Goal: Information Seeking & Learning: Check status

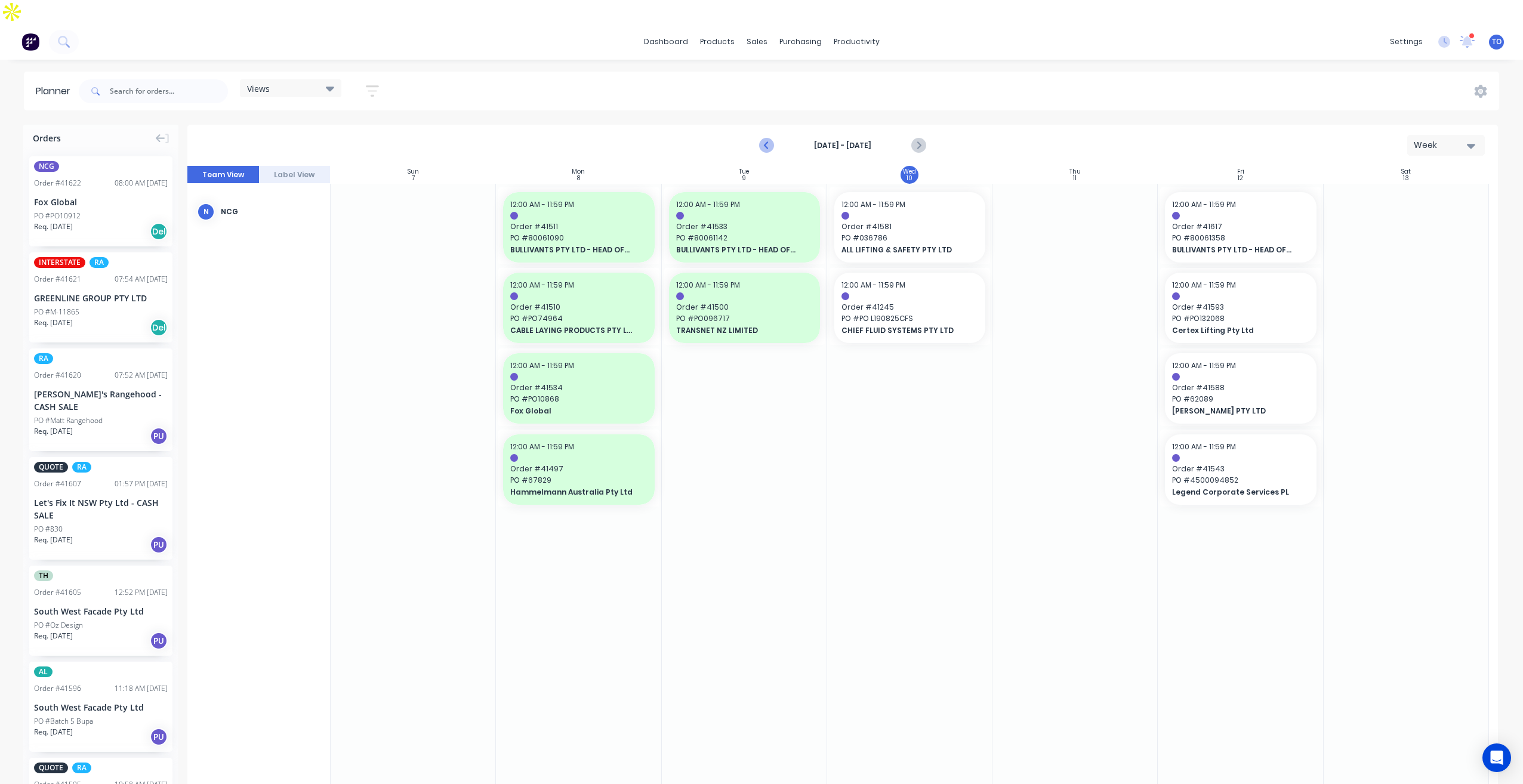
click at [758, 134] on button "Previous page" at bounding box center [766, 145] width 24 height 24
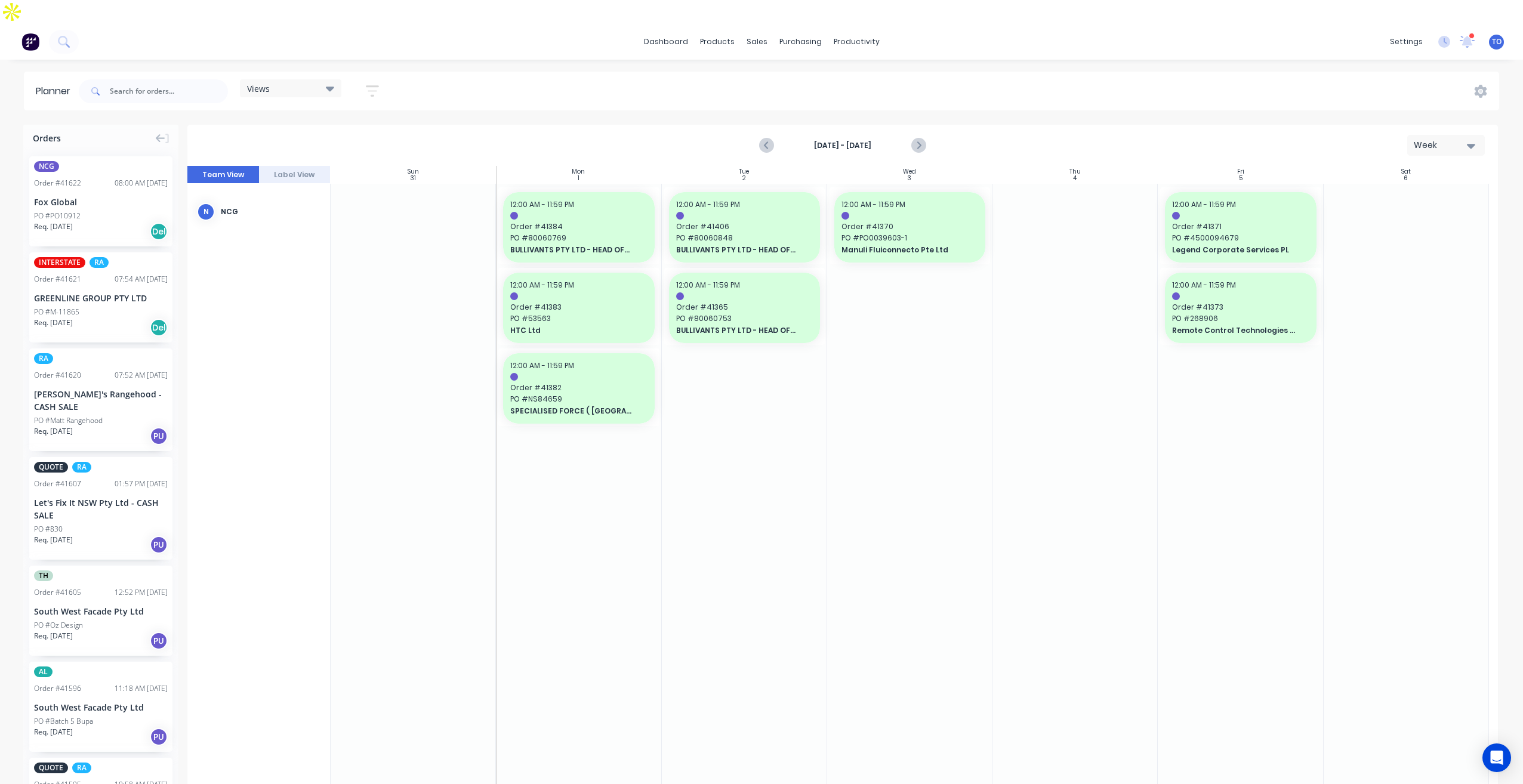
click at [920, 138] on icon "Next page" at bounding box center [917, 145] width 14 height 14
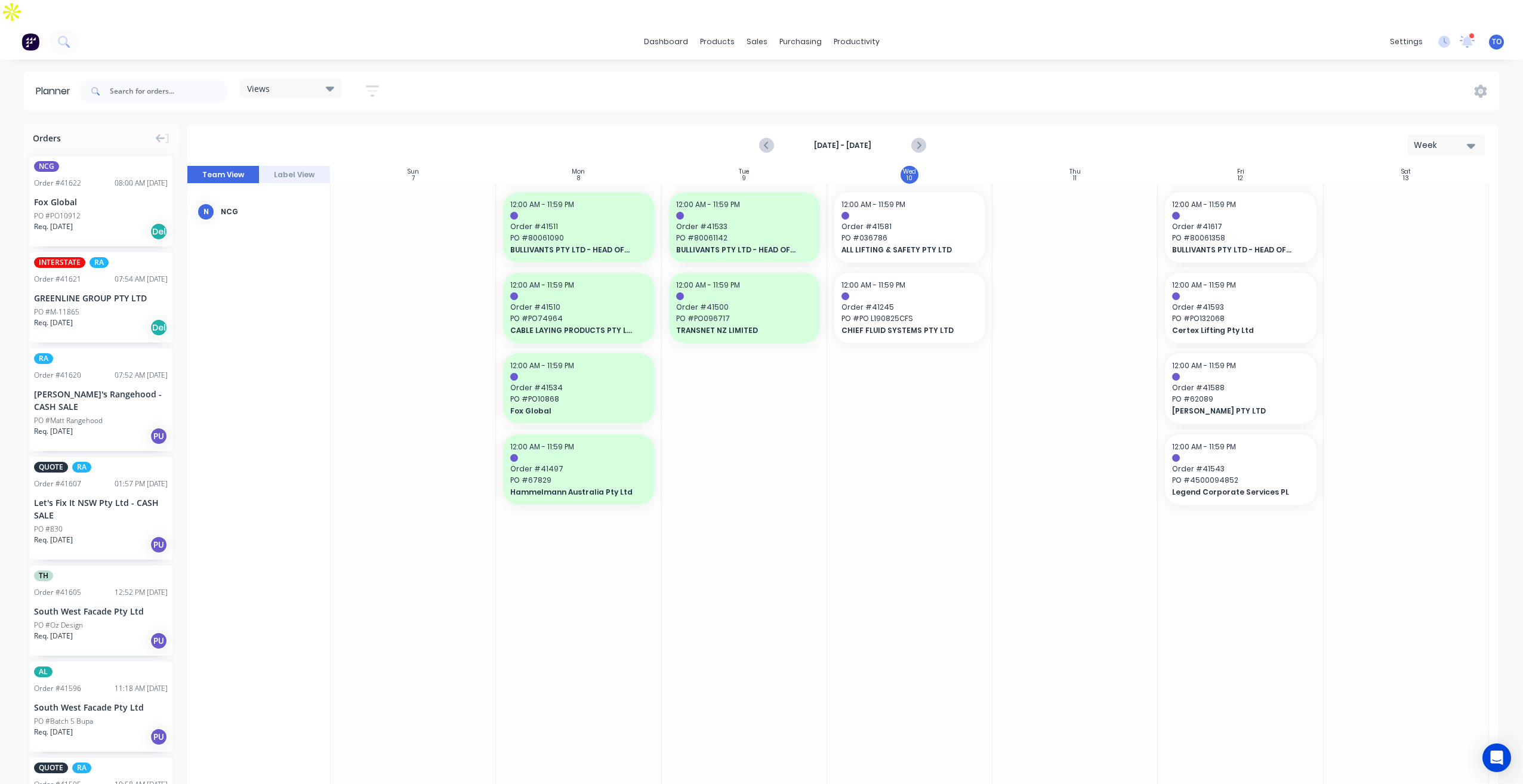
click at [374, 84] on icon "button" at bounding box center [372, 92] width 13 height 15
click at [323, 130] on div "Show/Hide users" at bounding box center [309, 135] width 83 height 12
click at [655, 45] on div "dashboard products sales purchasing productivity dashboard products Product Cat…" at bounding box center [762, 416] width 1523 height 784
click at [920, 141] on icon "Next page" at bounding box center [918, 146] width 6 height 10
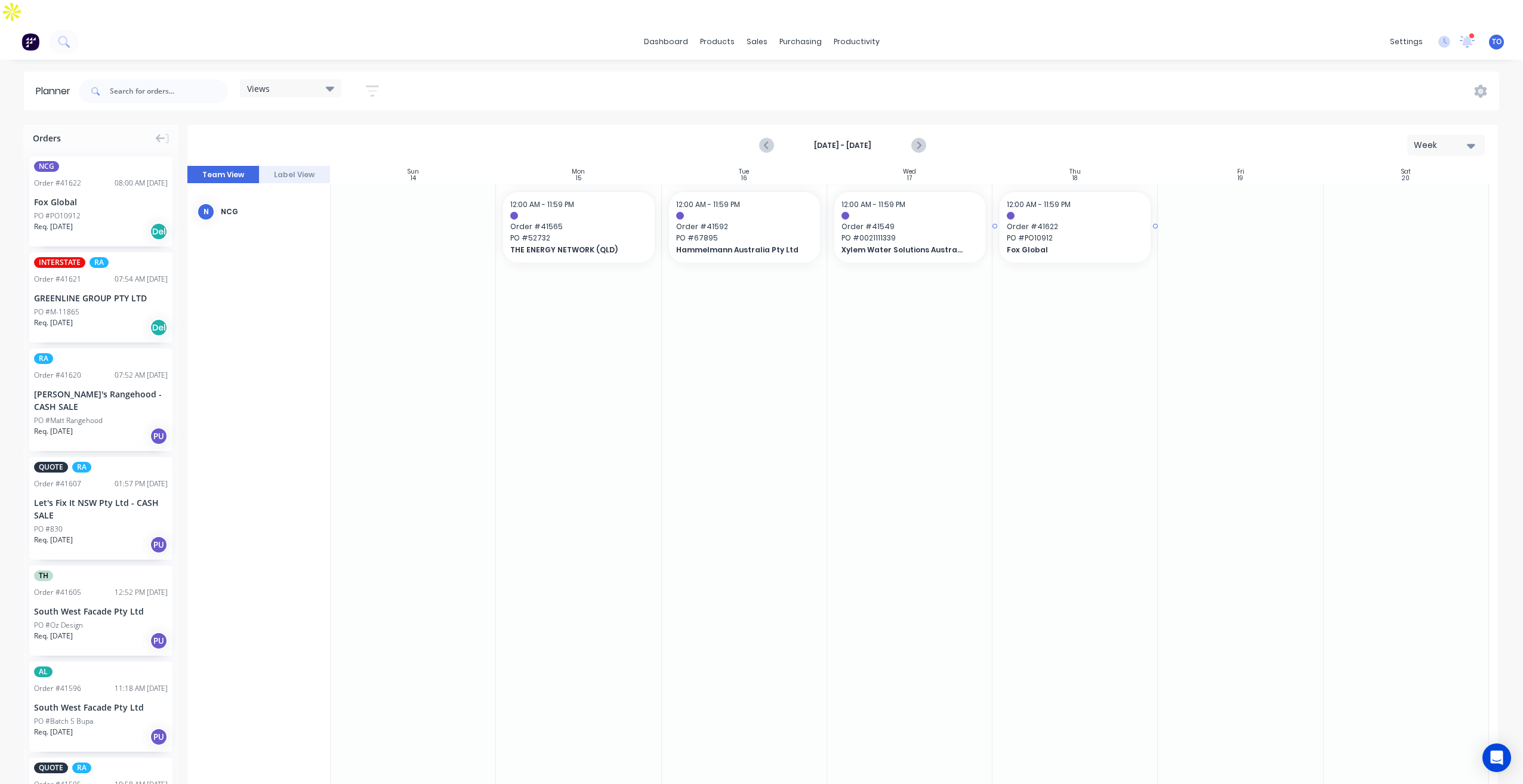
drag, startPoint x: 65, startPoint y: 182, endPoint x: 1050, endPoint y: 197, distance: 985.1
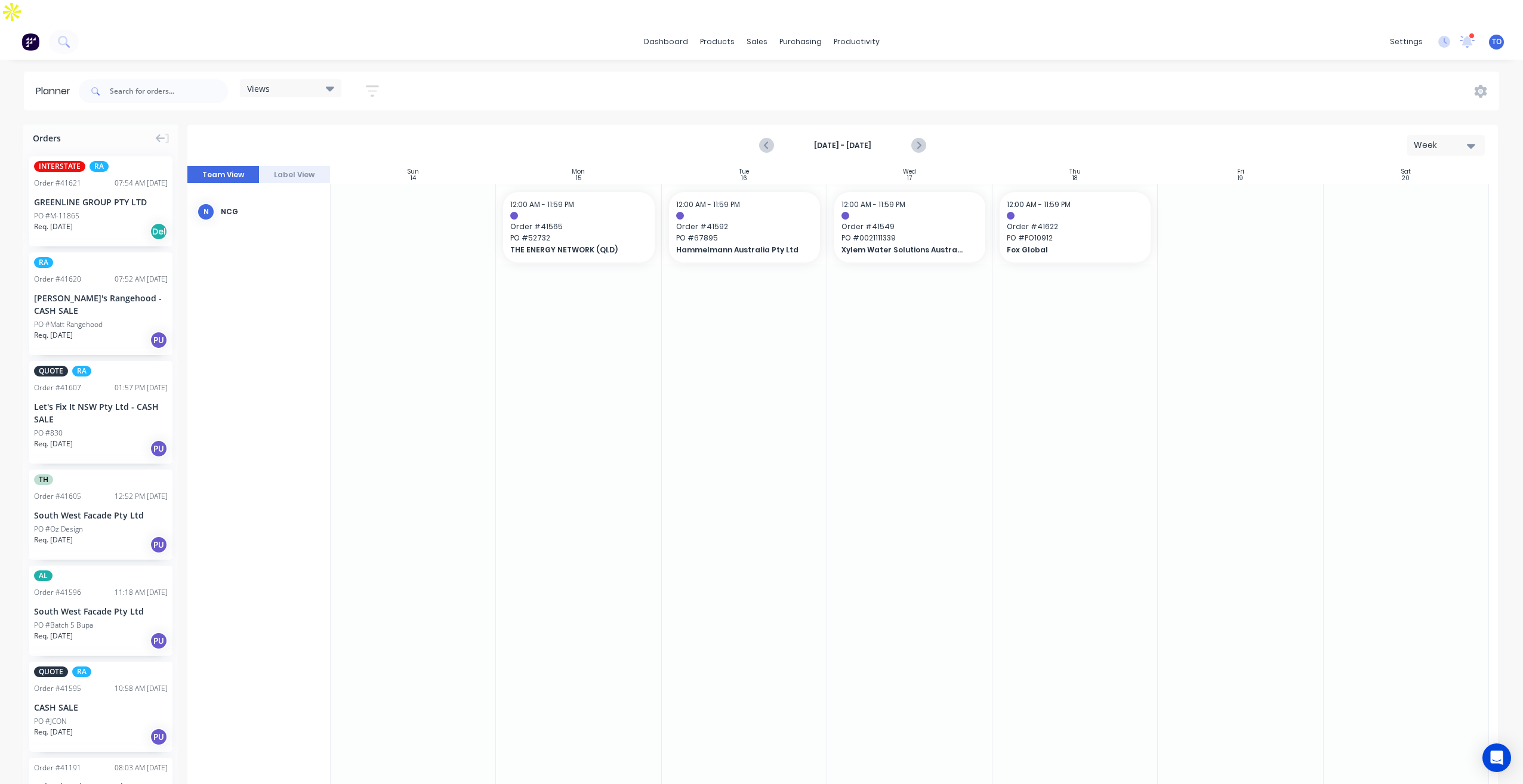
click at [93, 211] on div "PO #M-11865" at bounding box center [101, 216] width 134 height 10
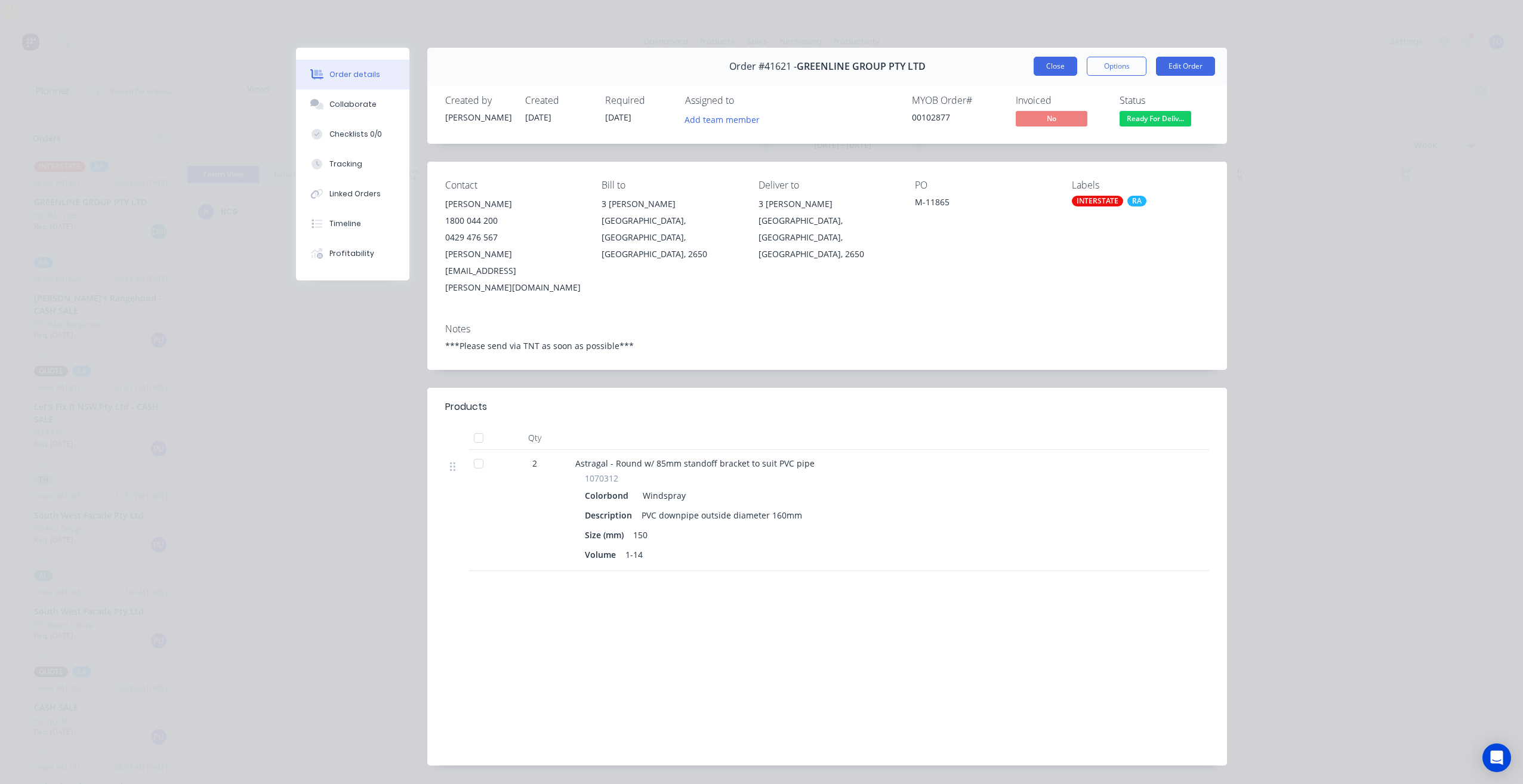
click at [1056, 71] on button "Close" at bounding box center [1055, 66] width 44 height 19
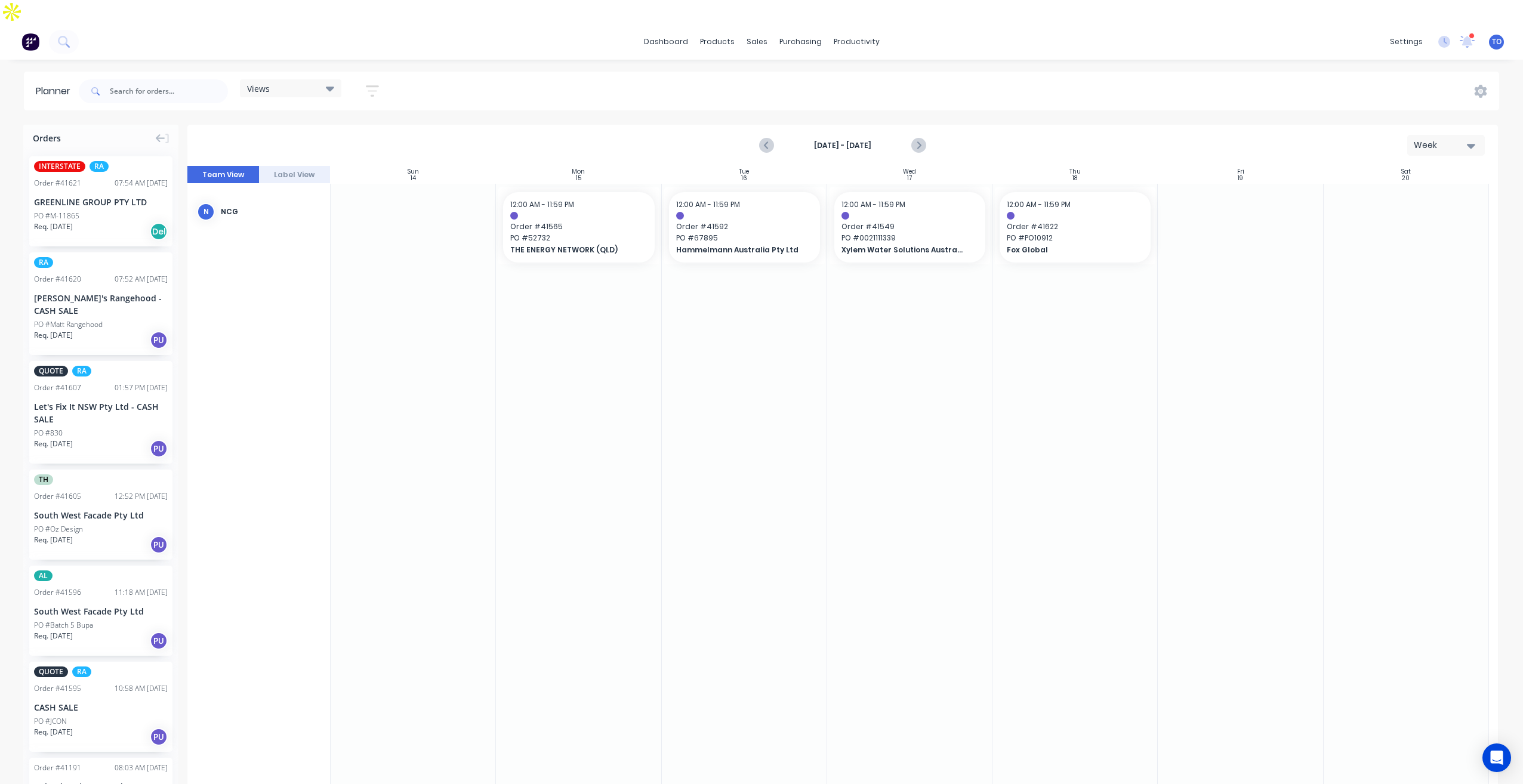
click at [385, 79] on button "button" at bounding box center [372, 91] width 38 height 23
click at [363, 127] on div "Show/Hide users Show/Hide orders Filter by status Filter by assignee Filter by …" at bounding box center [318, 225] width 113 height 196
click at [347, 130] on div "Show/Hide users" at bounding box center [309, 135] width 83 height 12
click at [278, 189] on div "button" at bounding box center [281, 200] width 24 height 24
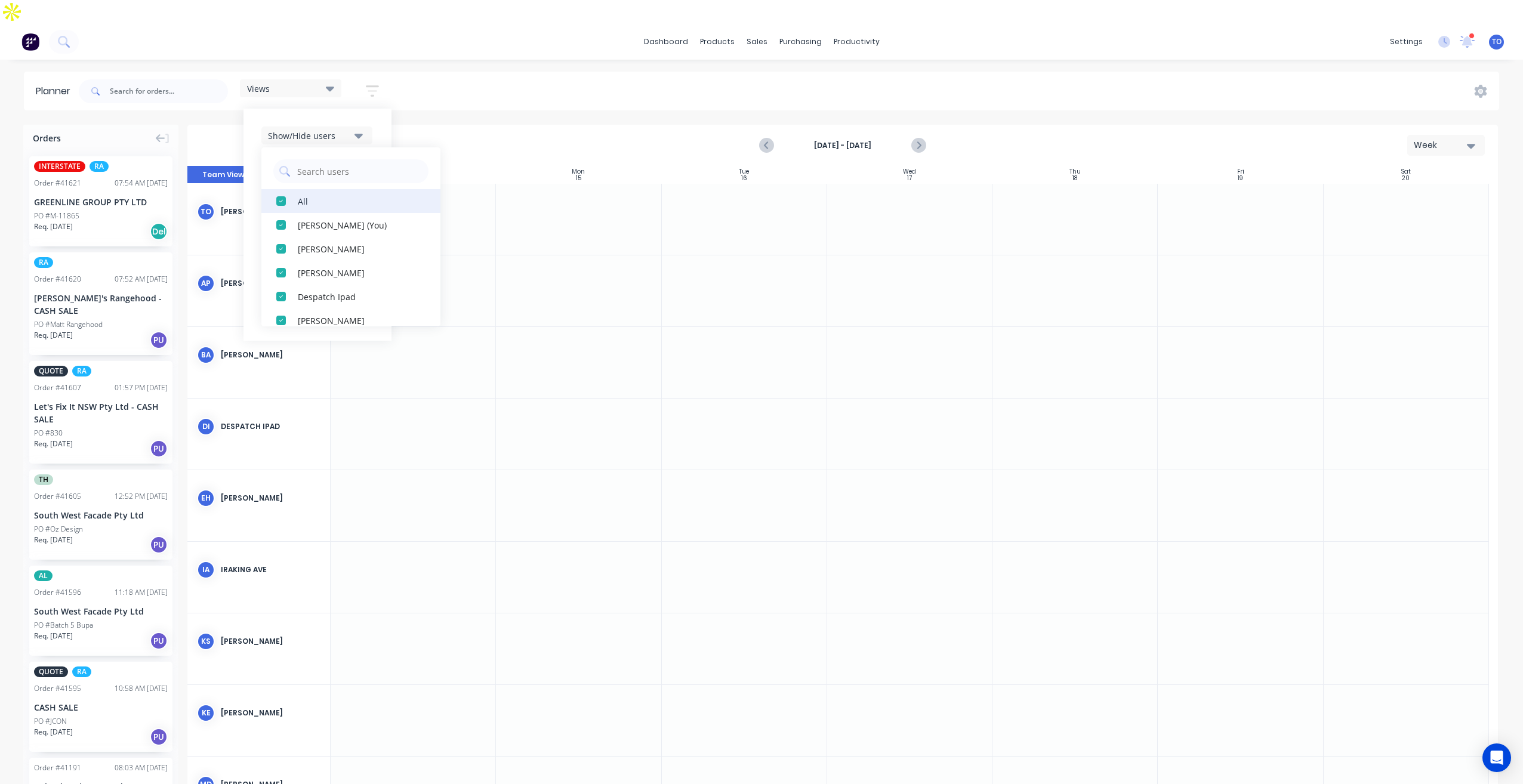
click at [280, 189] on div "button" at bounding box center [281, 200] width 24 height 24
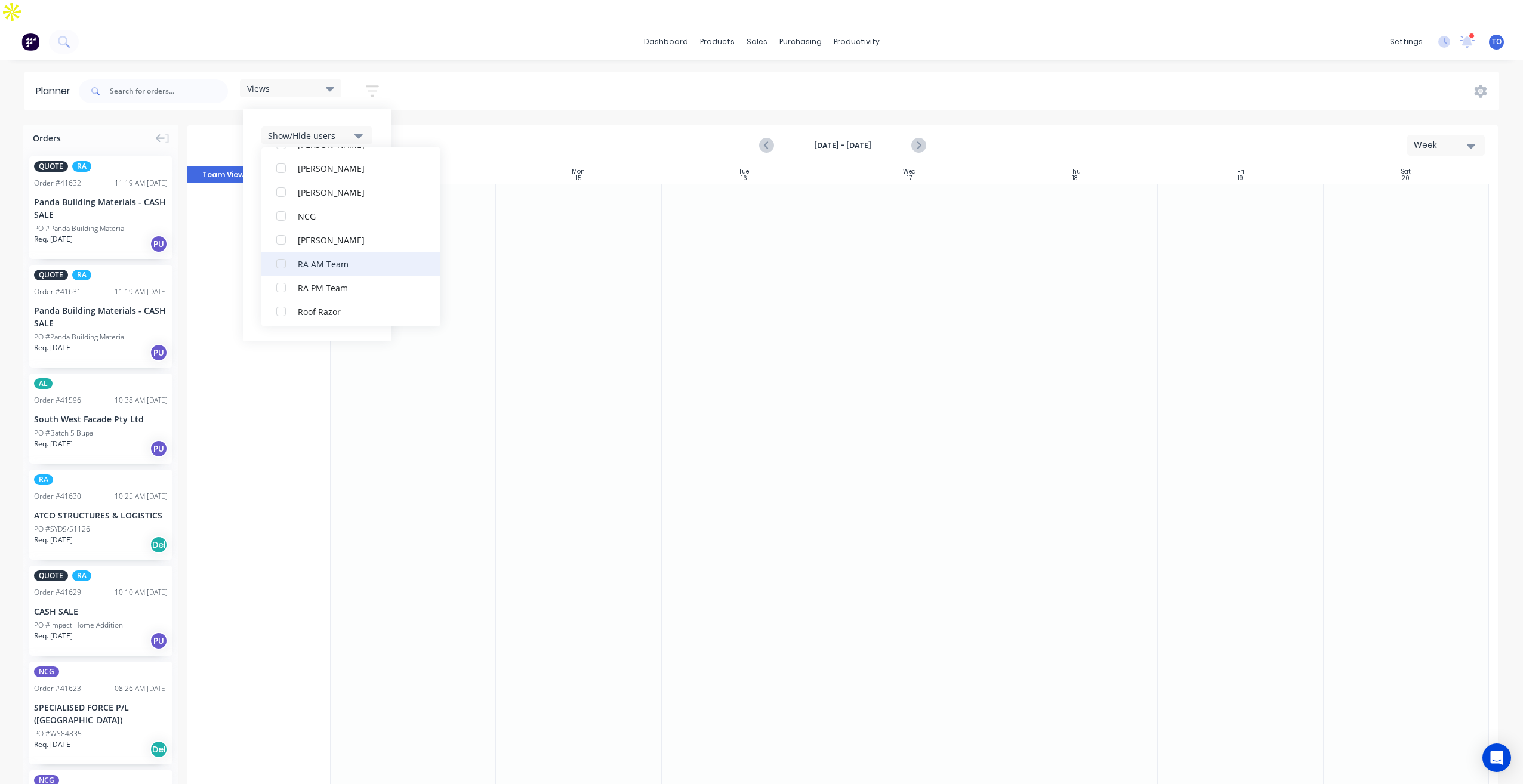
scroll to position [299, 0]
click at [296, 249] on button "RA PM Team" at bounding box center [351, 260] width 179 height 24
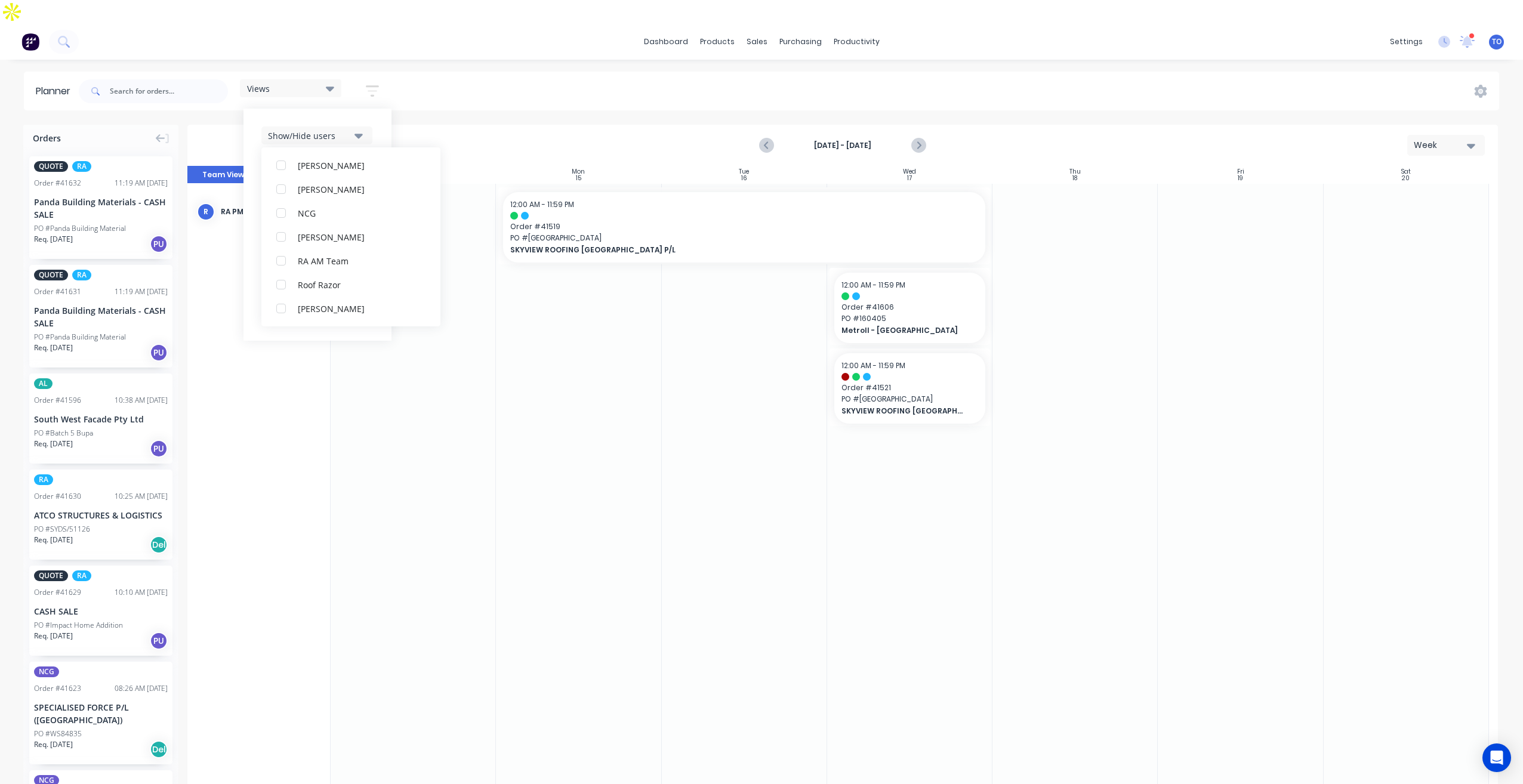
scroll to position [0, 0]
click at [934, 73] on div "Views Save new view None (Default) edit Iraking edit [PERSON_NAME] edit [PERSON…" at bounding box center [787, 92] width 1423 height 36
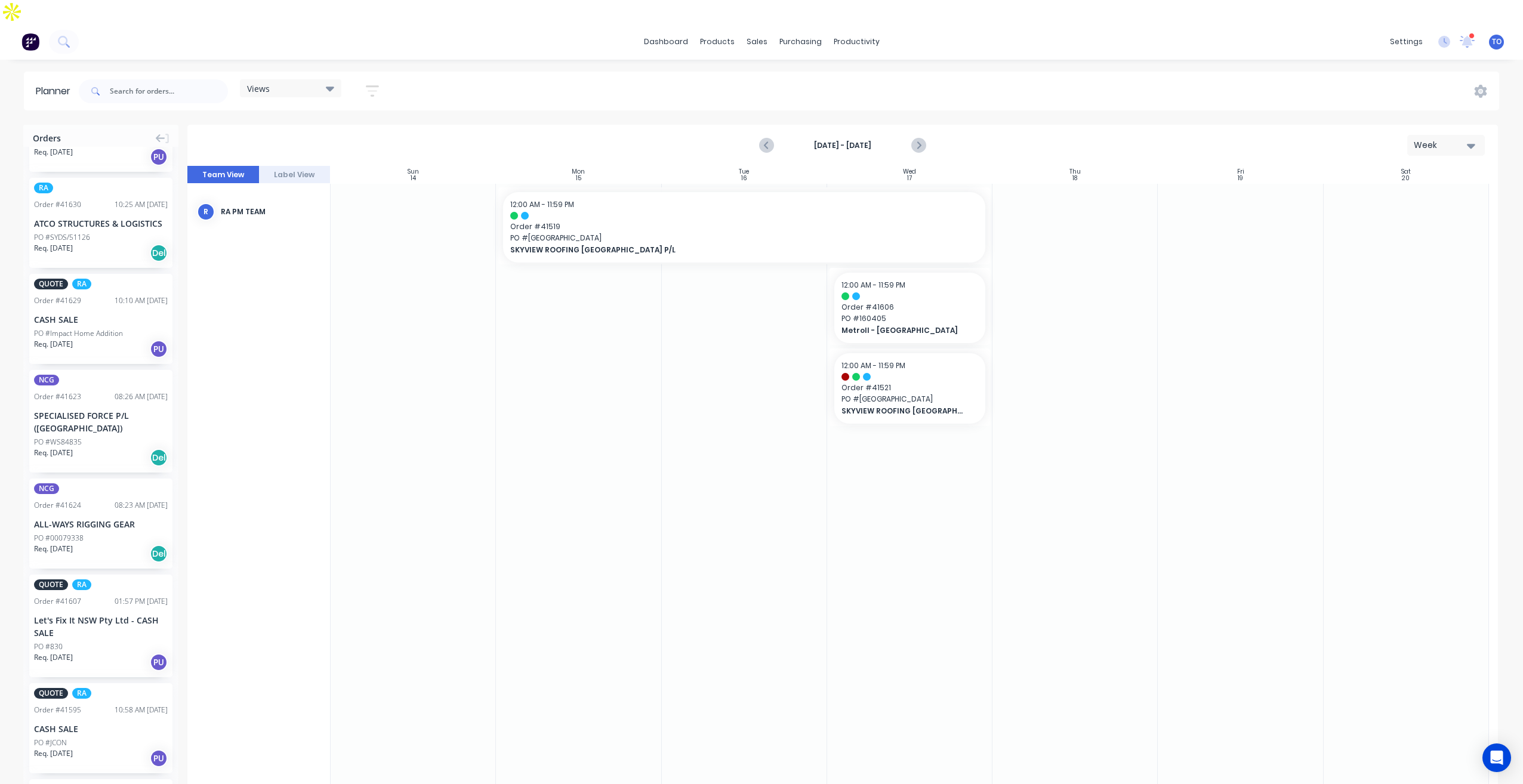
scroll to position [299, 0]
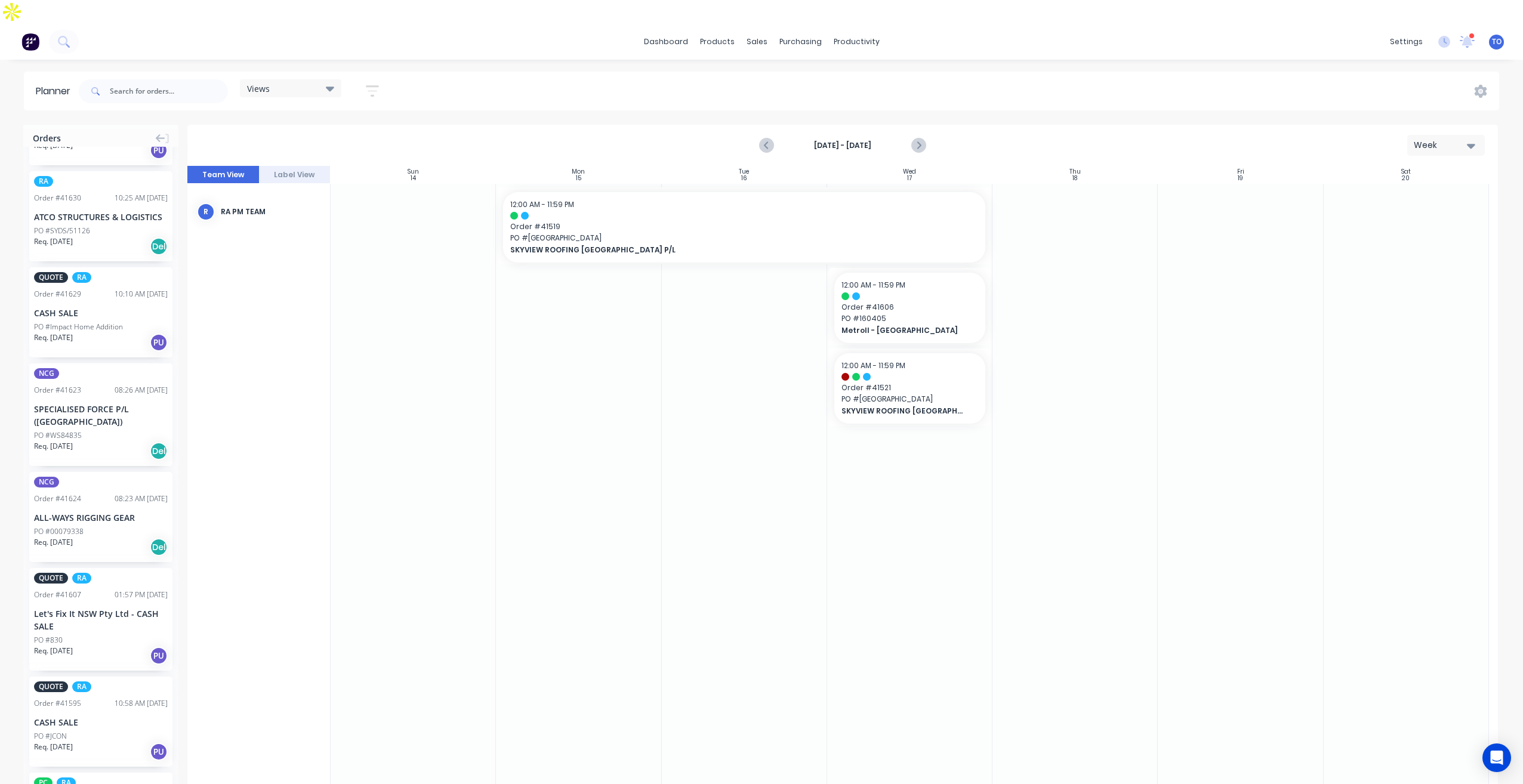
click at [375, 90] on icon "button" at bounding box center [372, 91] width 10 height 2
click at [358, 198] on button "Filter by status" at bounding box center [317, 207] width 111 height 18
click at [355, 162] on button "Show/Hide orders" at bounding box center [317, 171] width 111 height 18
click at [376, 109] on div "Show/Hide users Show/Hide orders All Scheduled Unscheduled Filter by status Fil…" at bounding box center [317, 224] width 148 height 232
click at [508, 74] on div "Views Save new view None (Default) edit Iraking edit [PERSON_NAME] edit [PERSON…" at bounding box center [787, 92] width 1423 height 36
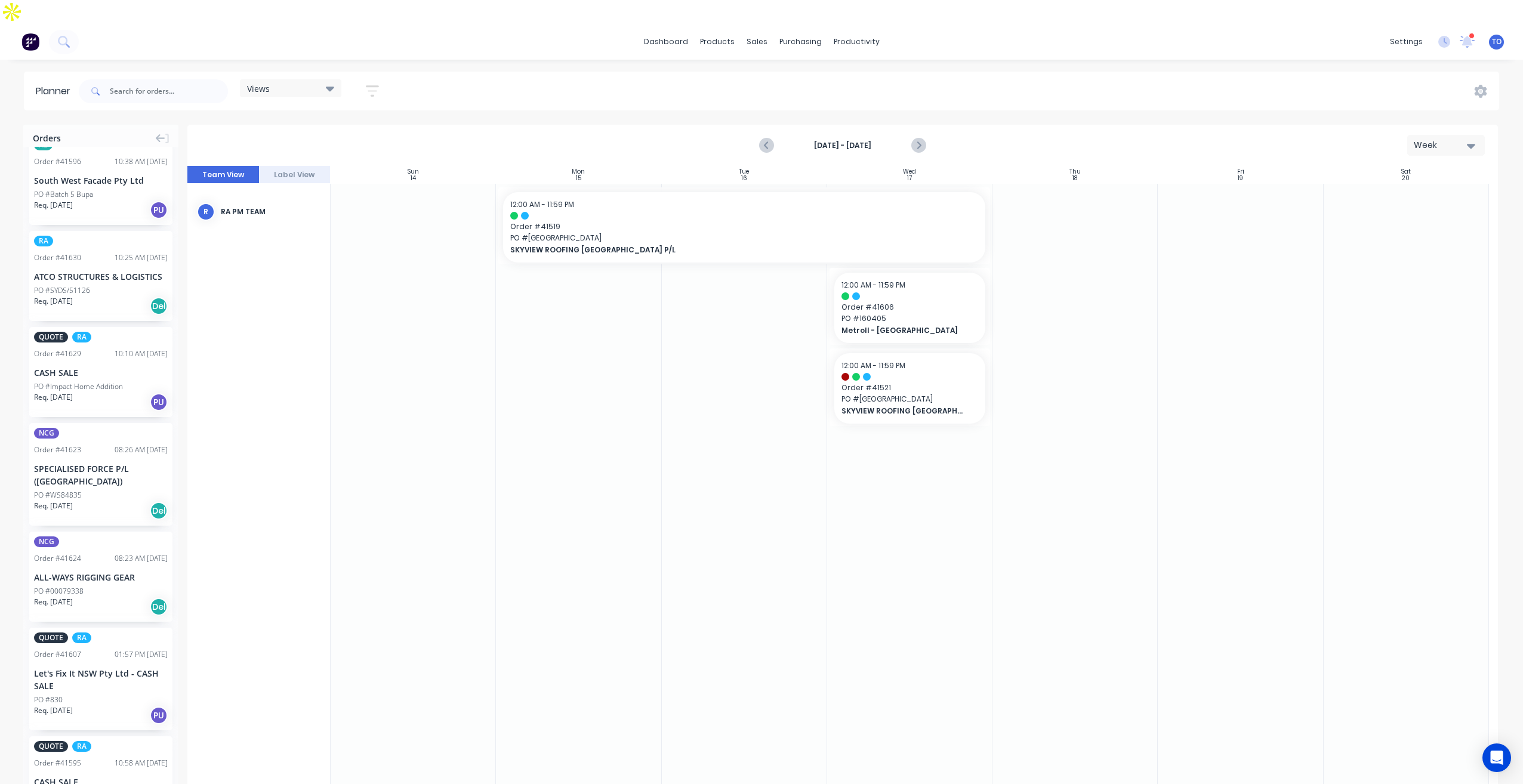
scroll to position [0, 0]
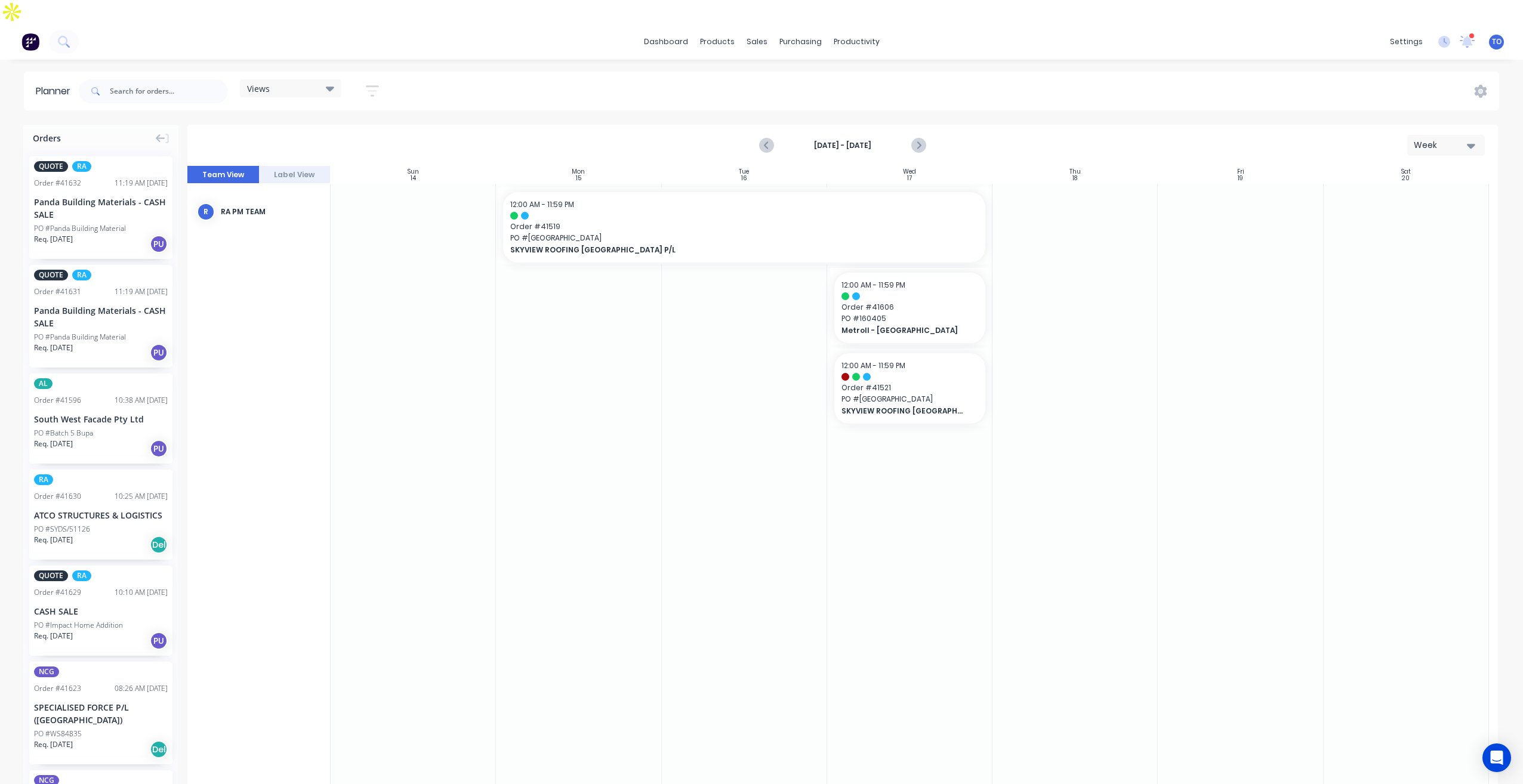
click at [375, 82] on div "Views Save new view None (Default) edit Iraking edit [PERSON_NAME] edit [PERSON…" at bounding box center [234, 92] width 315 height 36
click at [373, 90] on icon "button" at bounding box center [372, 91] width 10 height 2
click at [311, 130] on div "Show/Hide users" at bounding box center [309, 135] width 83 height 12
click at [380, 109] on div "Show/Hide users All RA PM Team [PERSON_NAME] (You) [PERSON_NAME] [PERSON_NAME] …" at bounding box center [317, 224] width 148 height 232
click at [316, 165] on div "Show/Hide orders" at bounding box center [309, 171] width 83 height 12
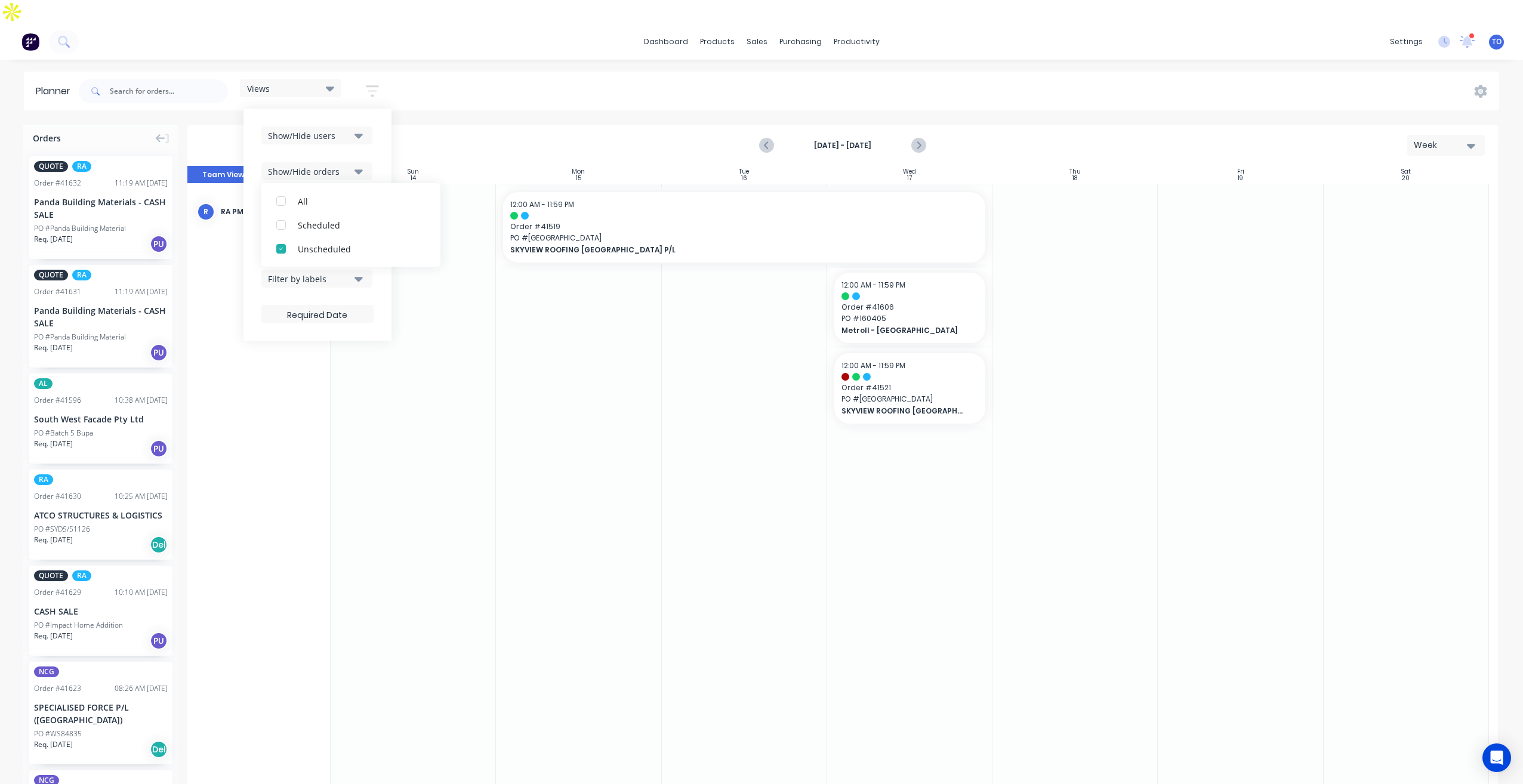
click at [380, 113] on div "Show/Hide users Show/Hide orders All Scheduled Unscheduled Filter by status Fil…" at bounding box center [317, 224] width 148 height 232
click at [320, 201] on div "Filter by status" at bounding box center [309, 207] width 83 height 12
click at [374, 162] on div "Show/Hide orders" at bounding box center [318, 171] width 113 height 18
click at [322, 201] on div "Filter by status" at bounding box center [309, 207] width 83 height 12
click at [378, 133] on div "Show/Hide users Show/Hide orders Filter by status All Draft Quote Archived Deli…" at bounding box center [317, 224] width 148 height 232
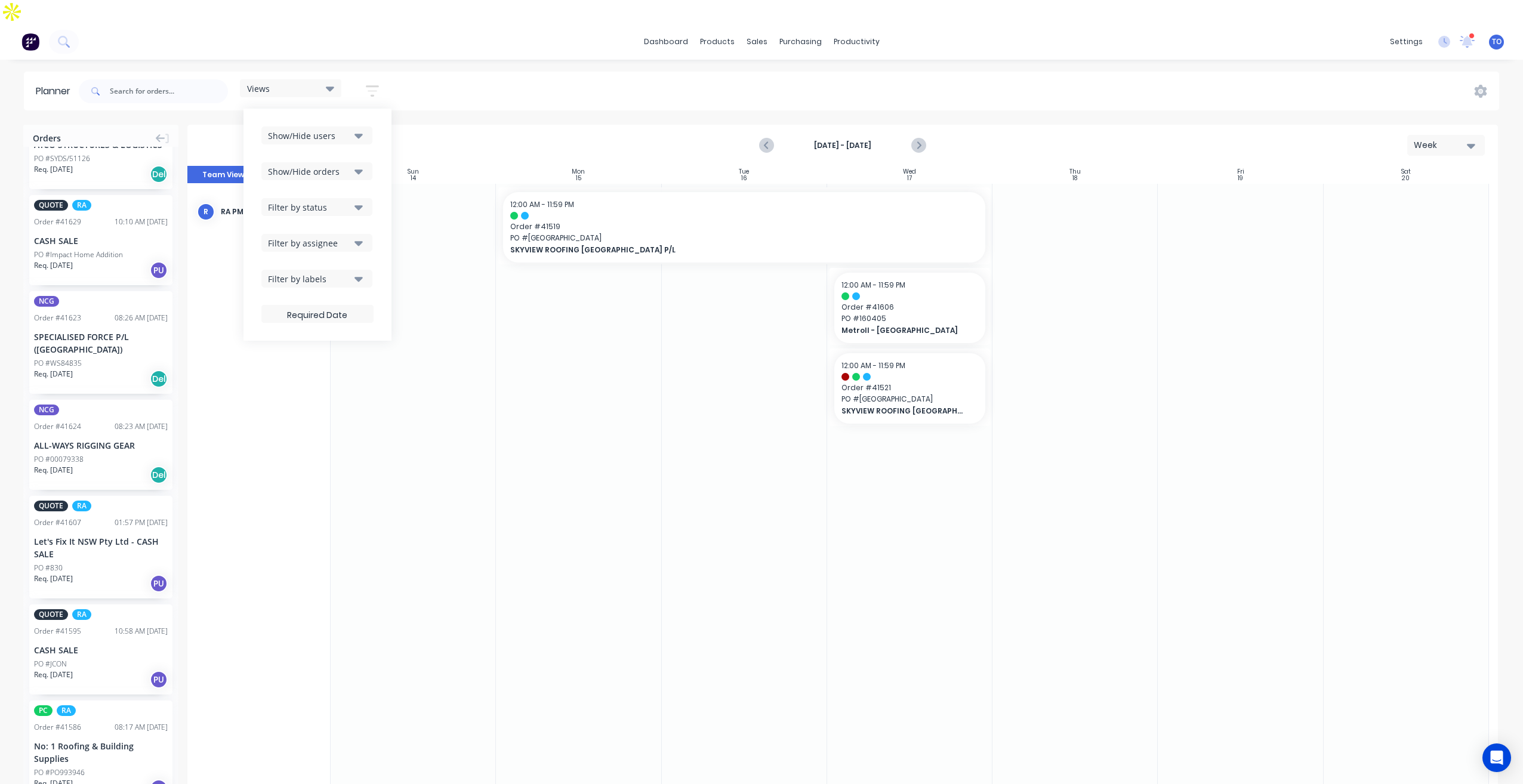
scroll to position [596, 0]
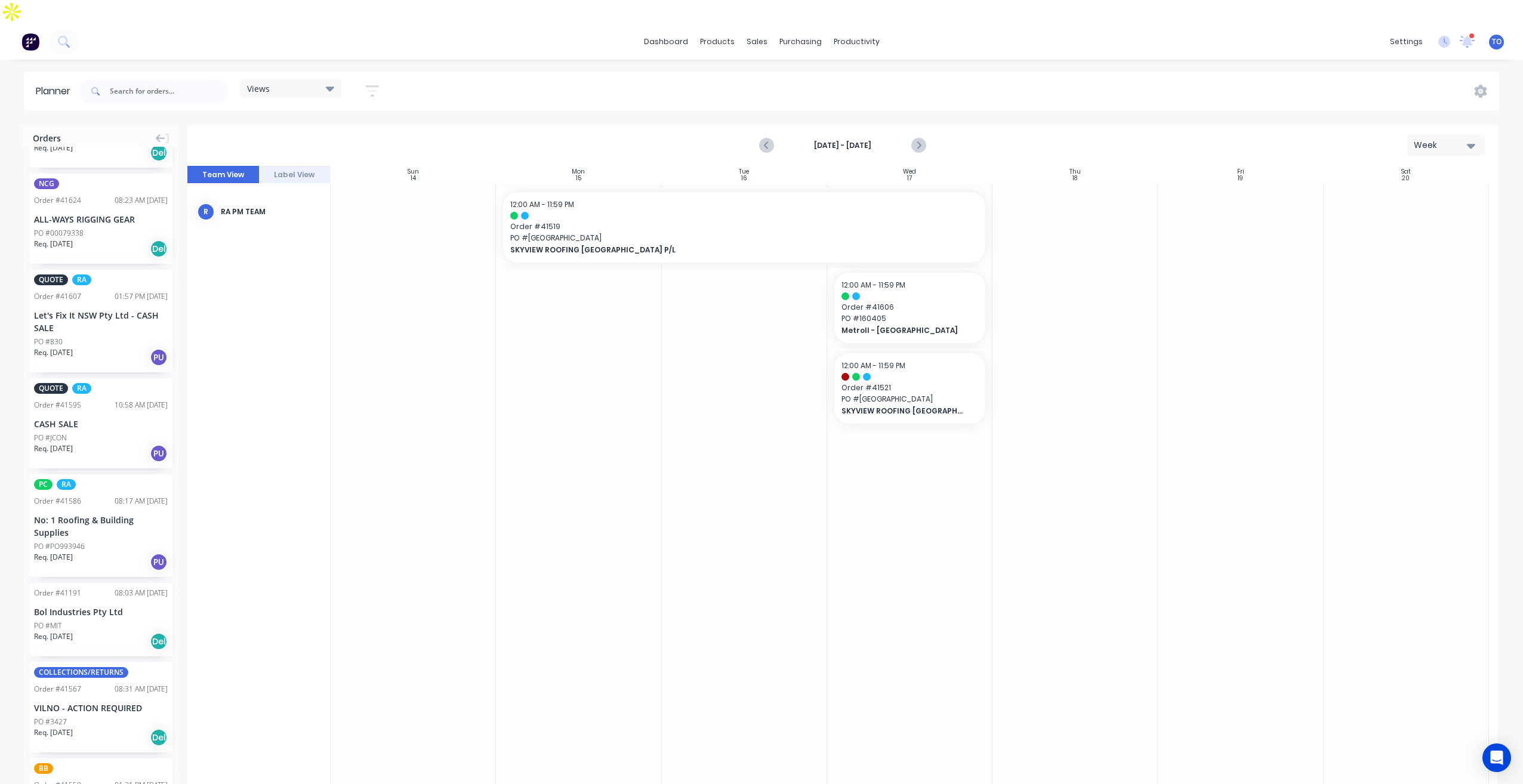
click at [73, 514] on div "No: 1 Roofing & Building Supplies" at bounding box center [101, 526] width 134 height 25
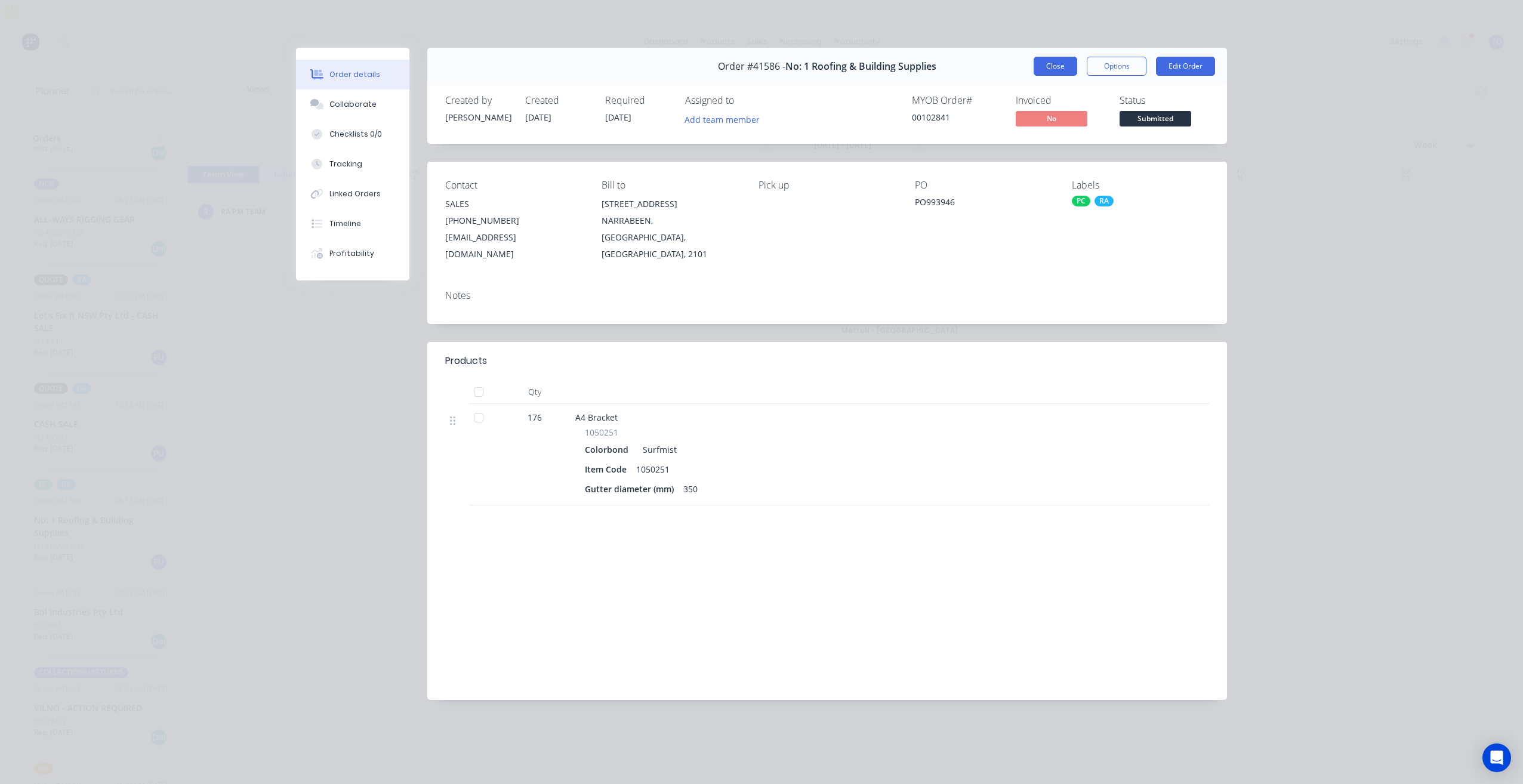
click at [1050, 66] on button "Close" at bounding box center [1055, 66] width 44 height 19
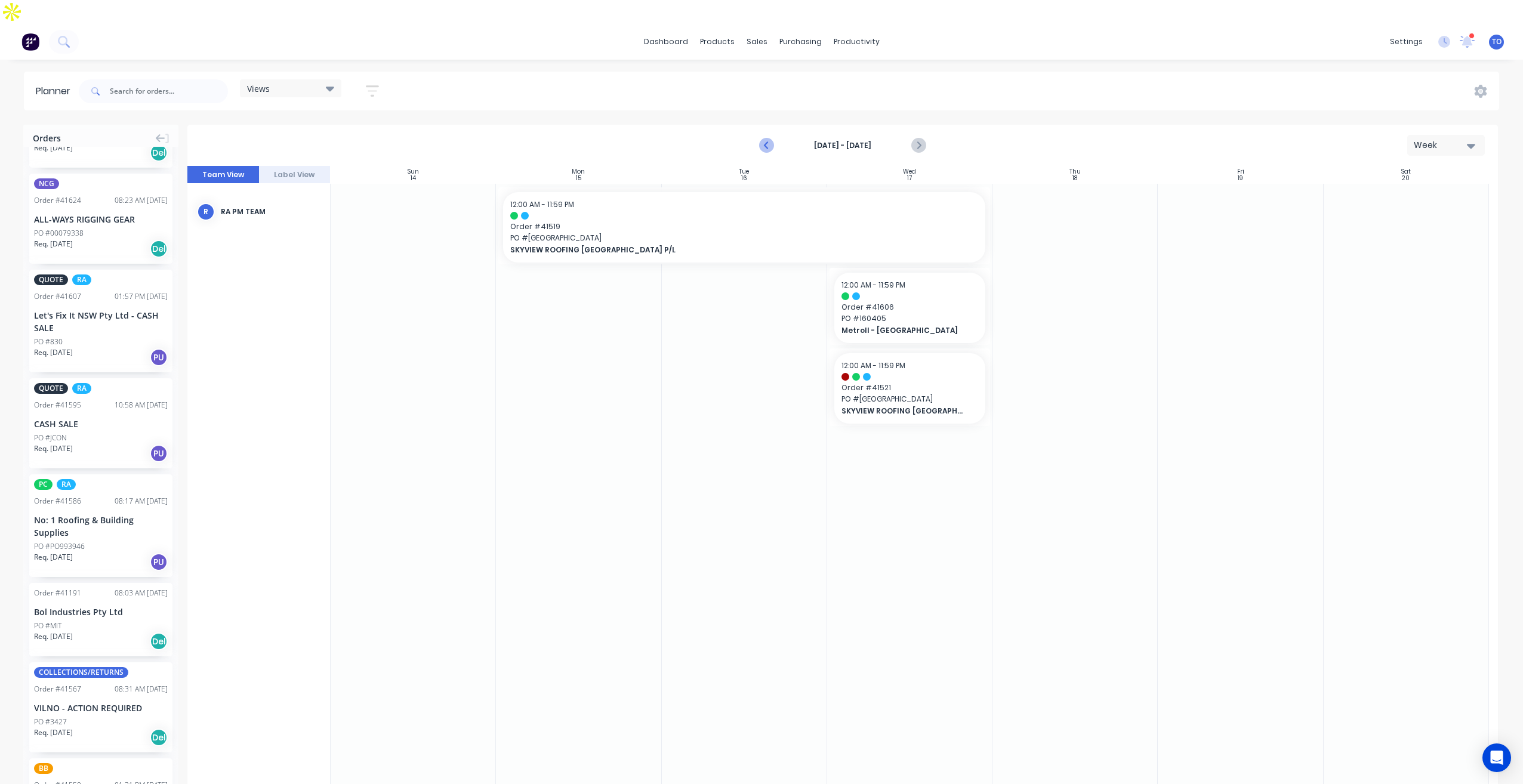
click at [767, 141] on icon "Previous page" at bounding box center [767, 146] width 6 height 10
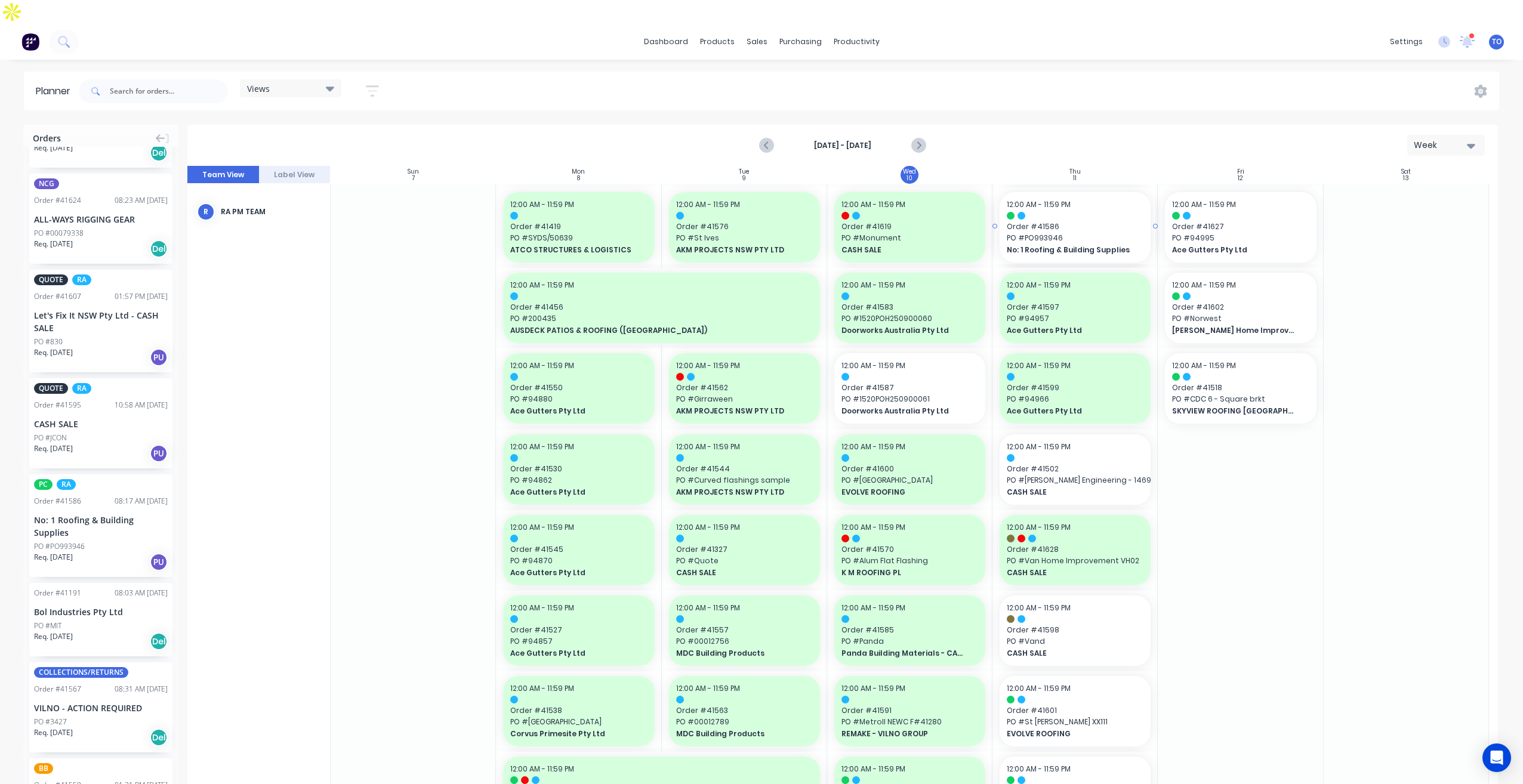
drag, startPoint x: 56, startPoint y: 477, endPoint x: 1049, endPoint y: 416, distance: 994.9
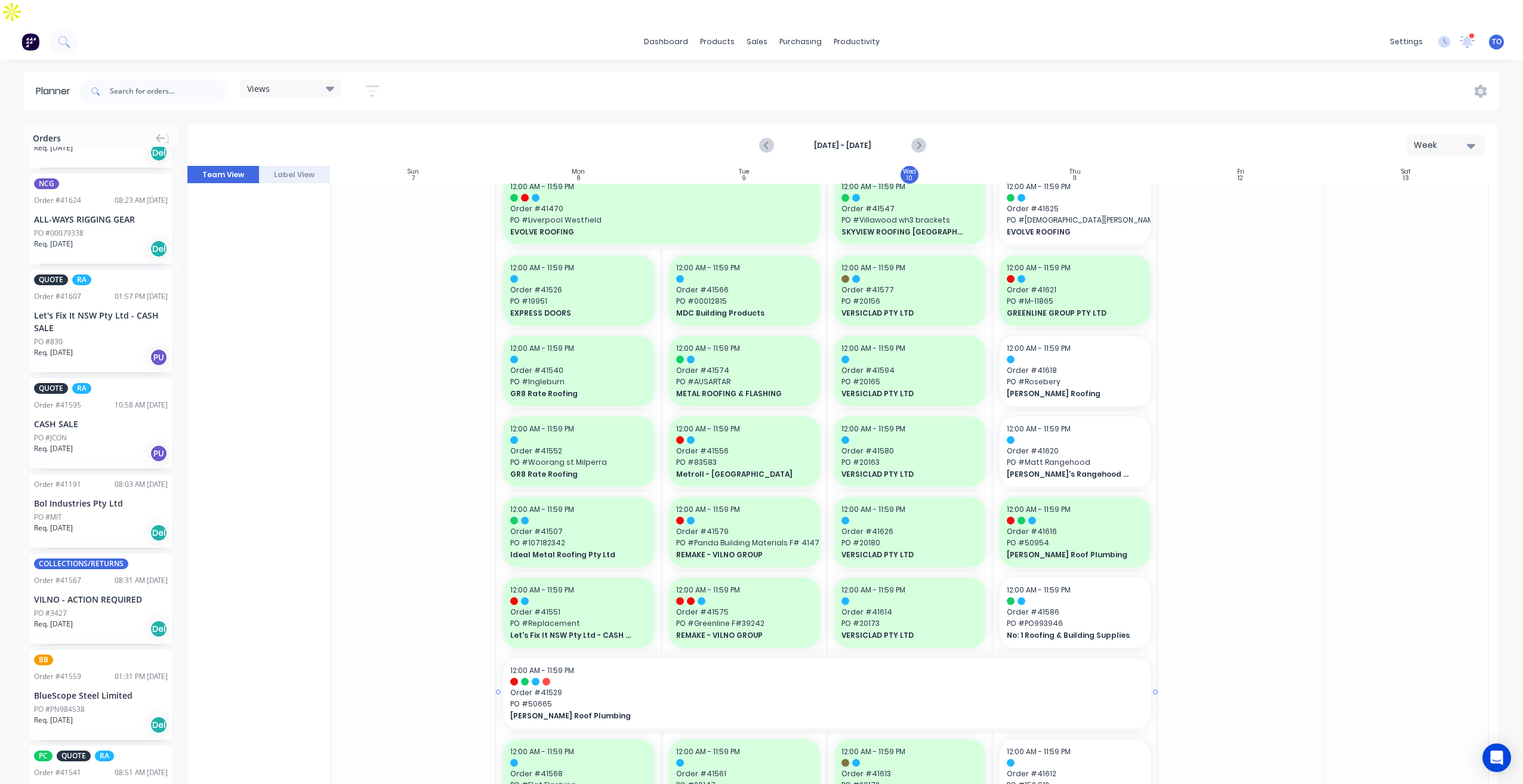
scroll to position [582, 0]
click at [1075, 608] on span "Order # 41586" at bounding box center [1074, 612] width 136 height 10
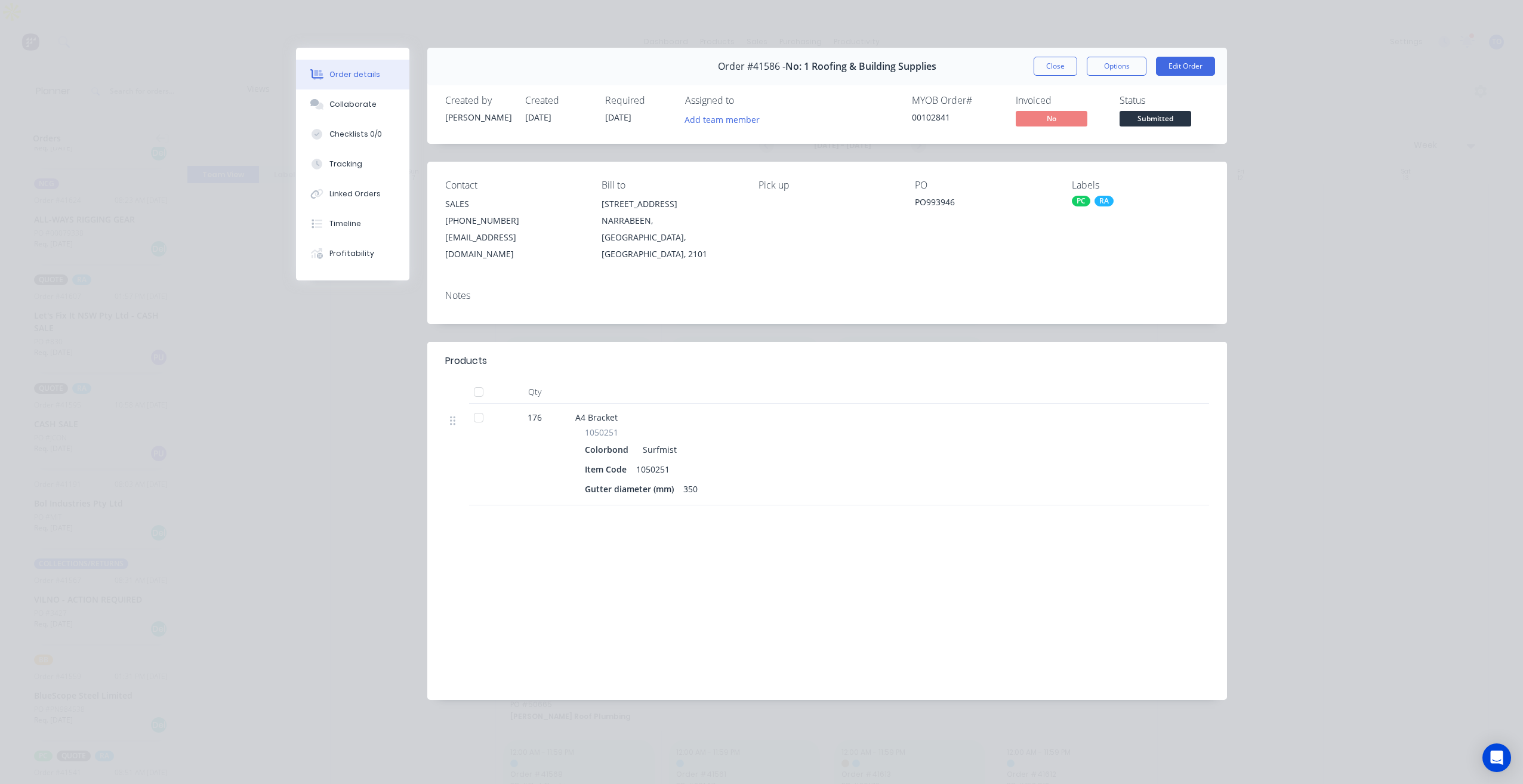
drag, startPoint x: 1053, startPoint y: 68, endPoint x: 219, endPoint y: 4, distance: 836.5
click at [1051, 68] on button "Close" at bounding box center [1055, 66] width 44 height 19
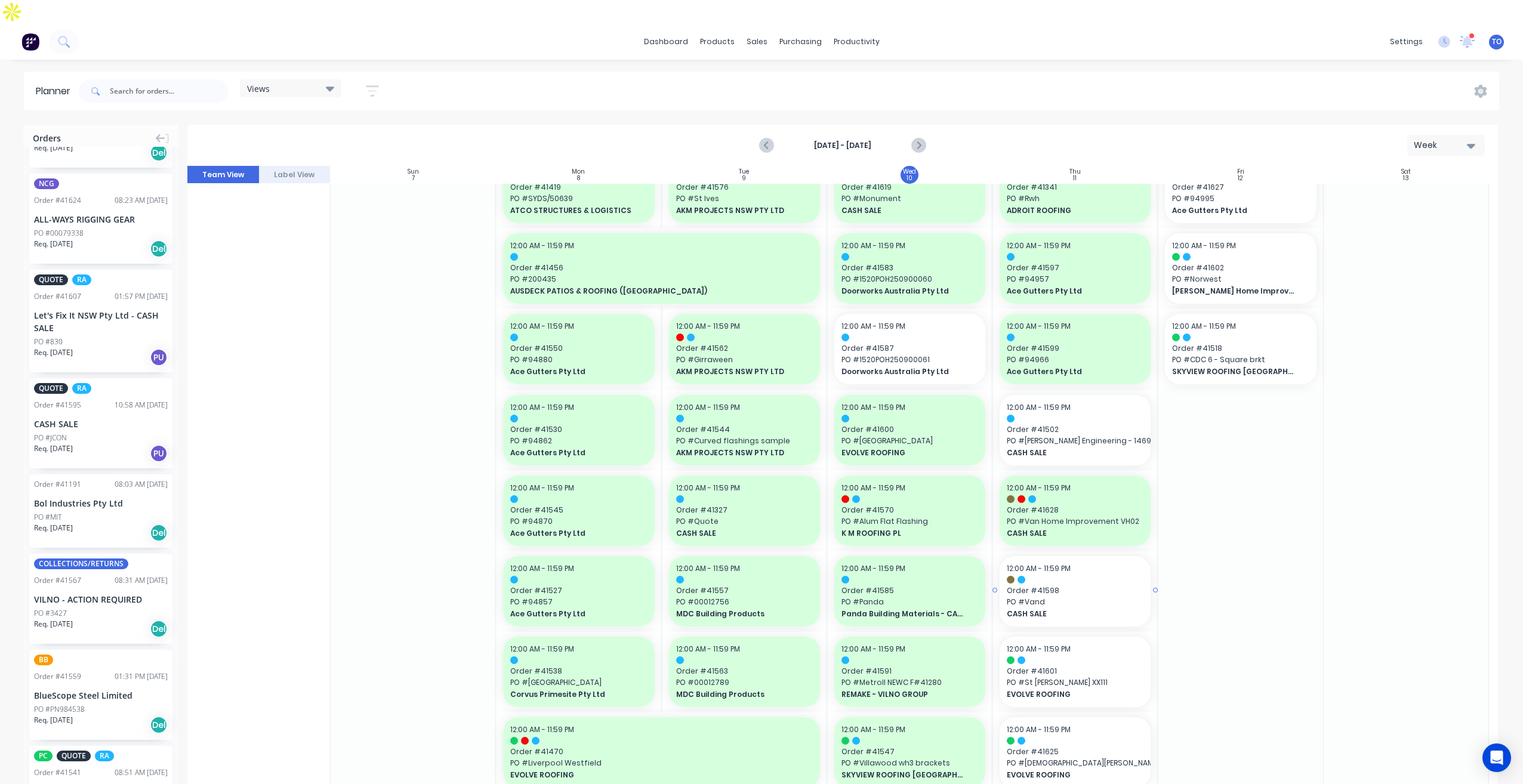
scroll to position [0, 0]
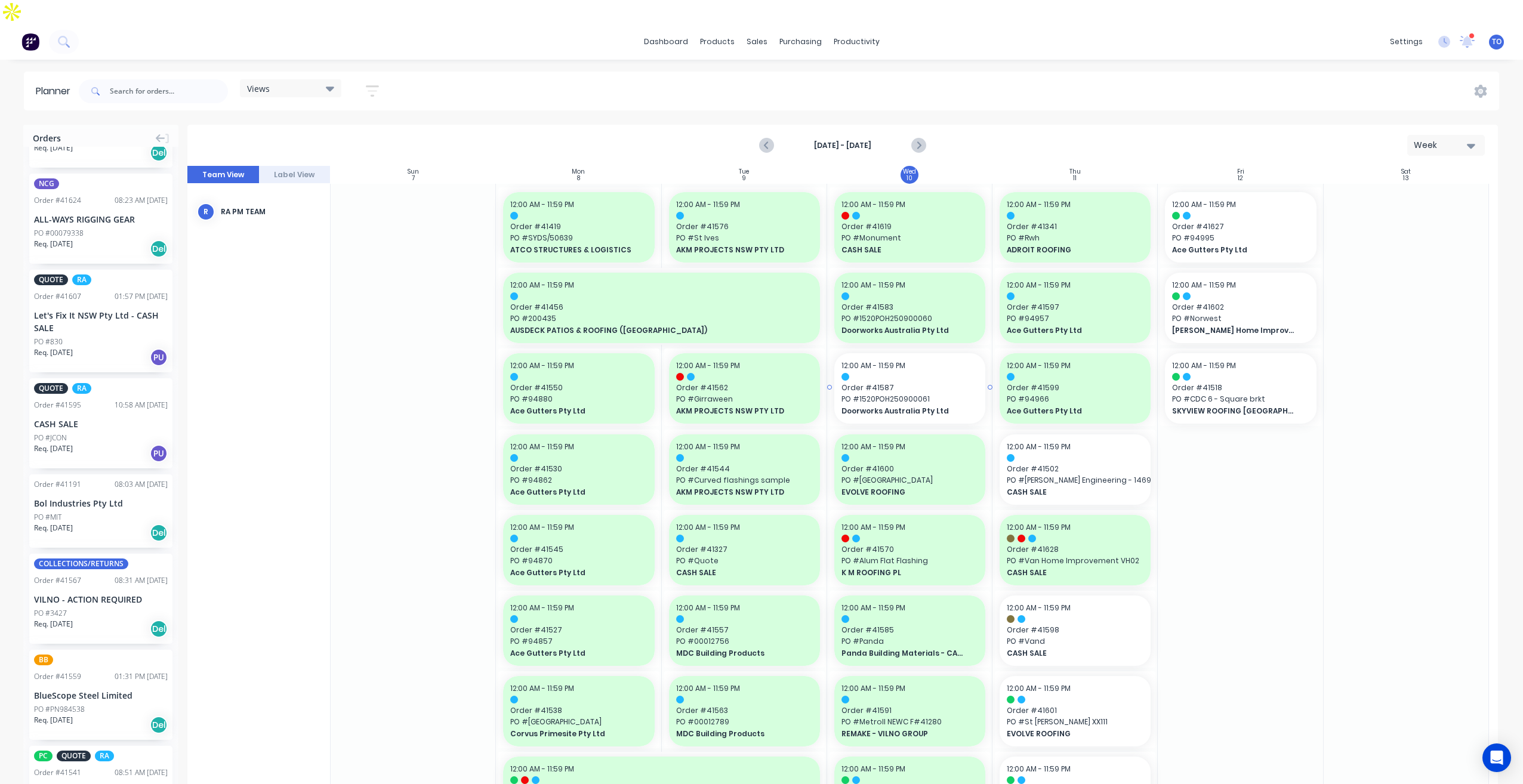
click at [903, 394] on span "PO # 1520POH250900061" at bounding box center [909, 399] width 136 height 10
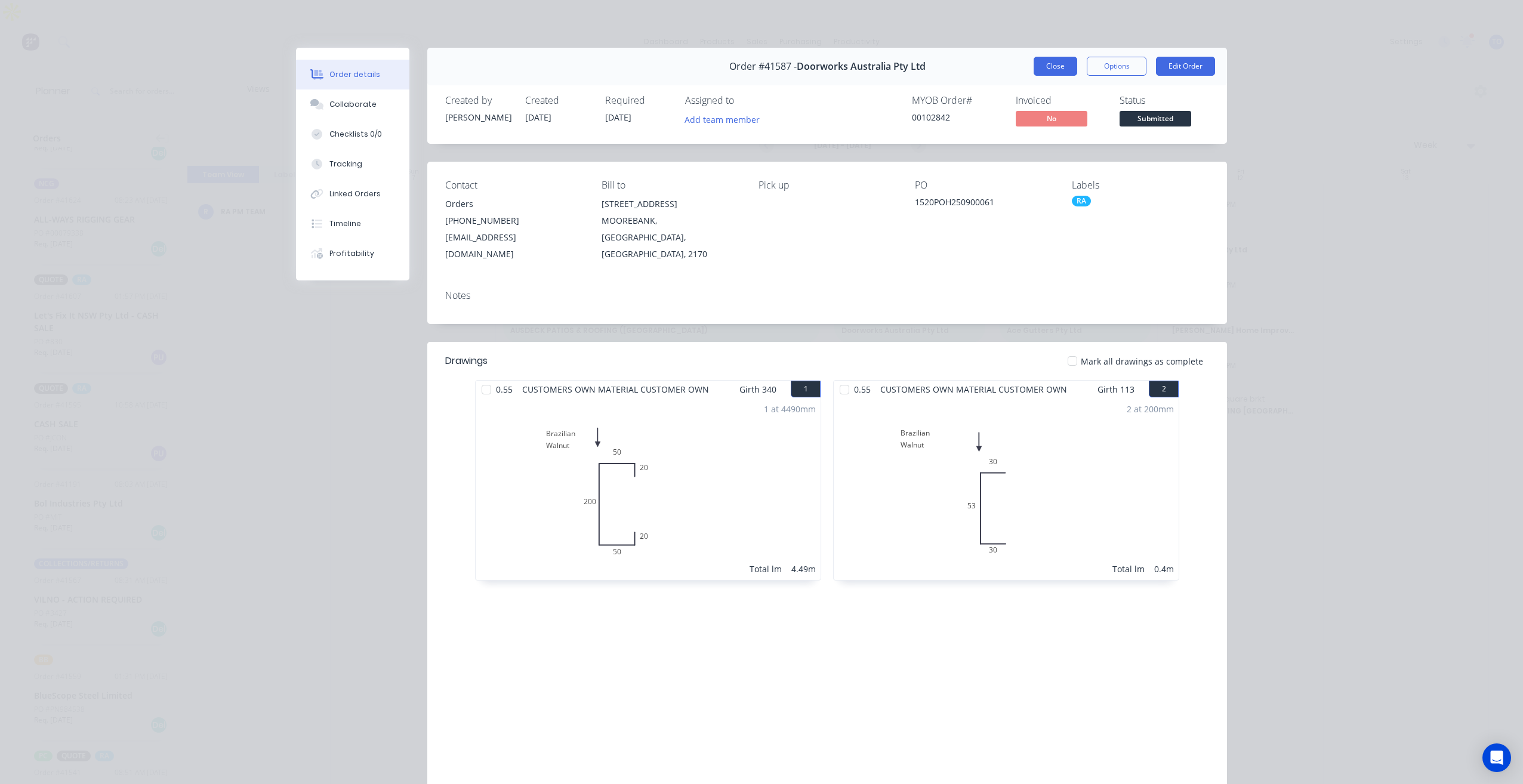
click at [1053, 67] on button "Close" at bounding box center [1055, 66] width 44 height 19
